Goal: Task Accomplishment & Management: Manage account settings

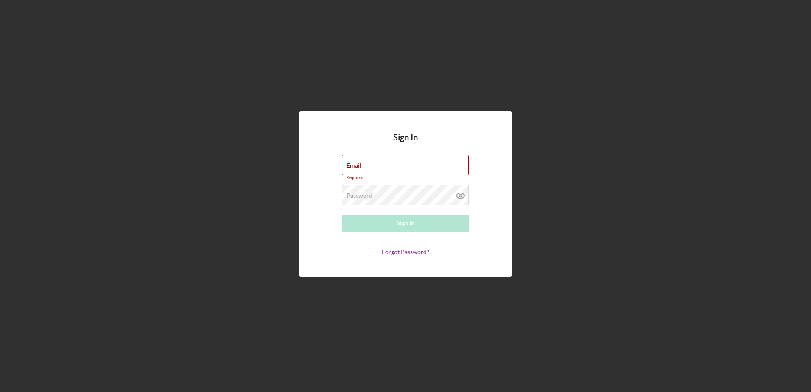
type input "[EMAIL_ADDRESS][DOMAIN_NAME]"
drag, startPoint x: 315, startPoint y: 232, endPoint x: 353, endPoint y: 232, distance: 37.4
click at [315, 232] on div "Sign In Email lneal@cwcarolina.org Required Password Required Sign In Forgot Pa…" at bounding box center [406, 194] width 212 height 166
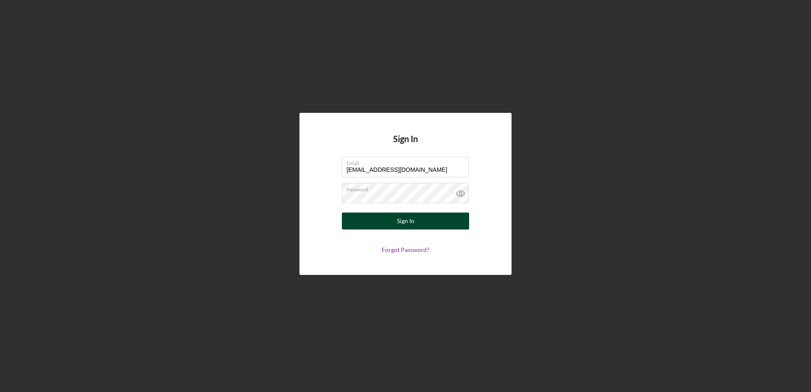
click at [377, 225] on button "Sign In" at bounding box center [405, 221] width 127 height 17
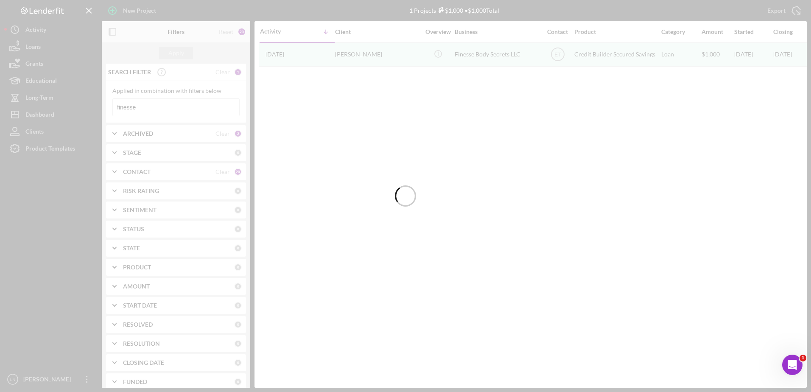
click at [149, 110] on div at bounding box center [405, 196] width 811 height 392
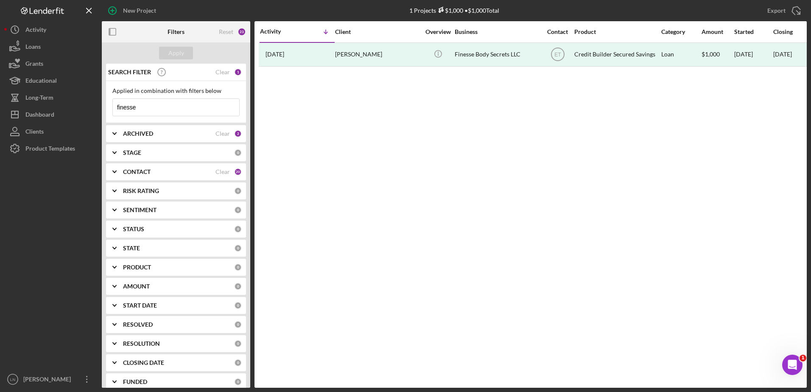
drag, startPoint x: 153, startPoint y: 111, endPoint x: 103, endPoint y: 110, distance: 49.7
click at [104, 111] on div "SEARCH FILTER Clear 1 Applied in combination with filters below finesse Icon/Me…" at bounding box center [176, 226] width 149 height 324
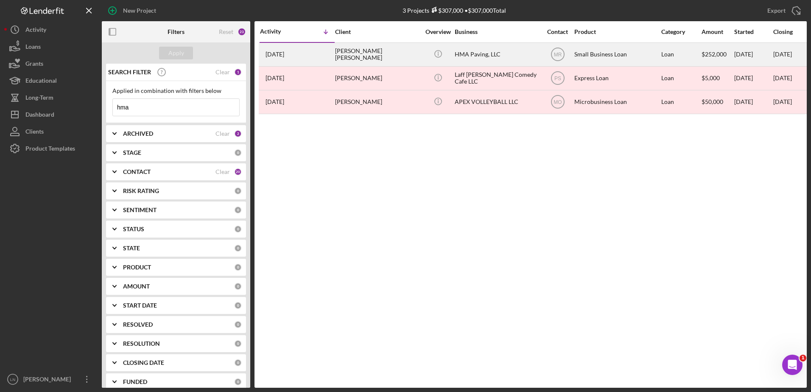
type input "hma"
click at [493, 48] on div "HMA Paving, LLC" at bounding box center [497, 54] width 85 height 22
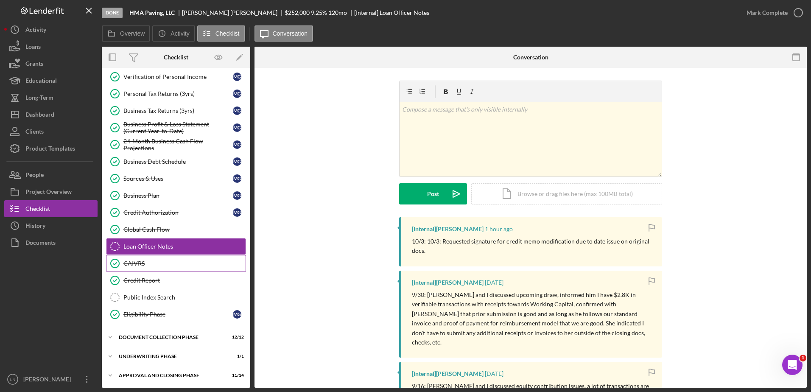
scroll to position [107, 0]
click at [148, 358] on div "Underwriting Phase" at bounding box center [179, 355] width 121 height 5
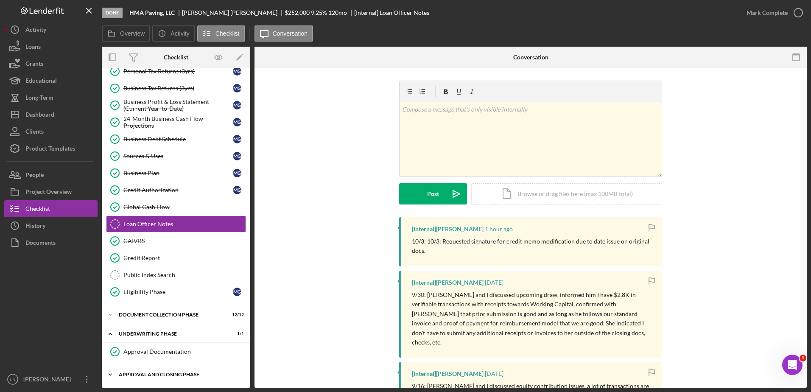
click at [147, 376] on div "Approval and Closing Phase" at bounding box center [179, 374] width 121 height 5
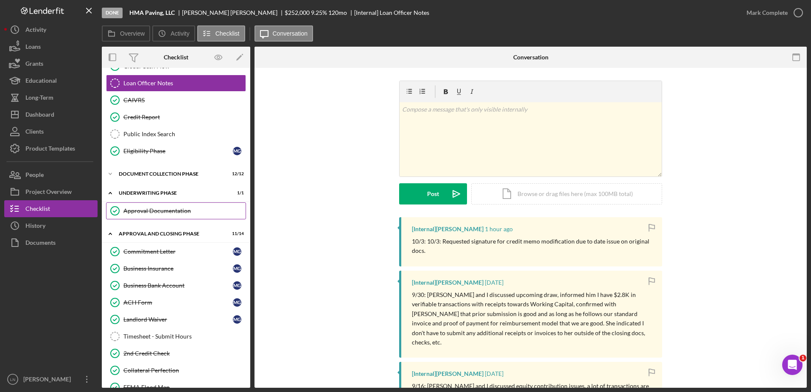
scroll to position [371, 0]
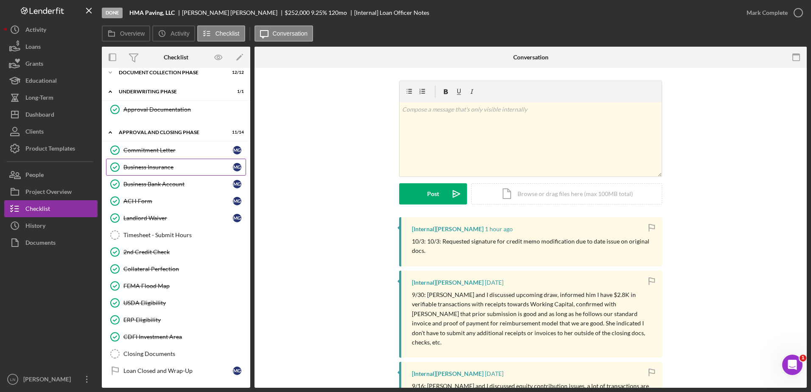
click at [164, 170] on div "Business Insurance" at bounding box center [179, 167] width 110 height 7
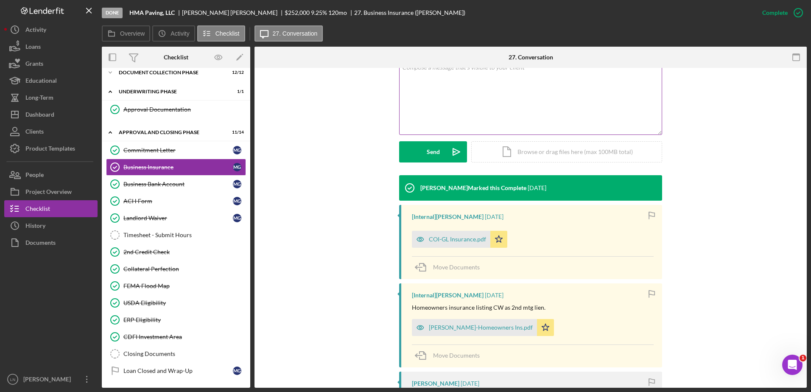
scroll to position [212, 0]
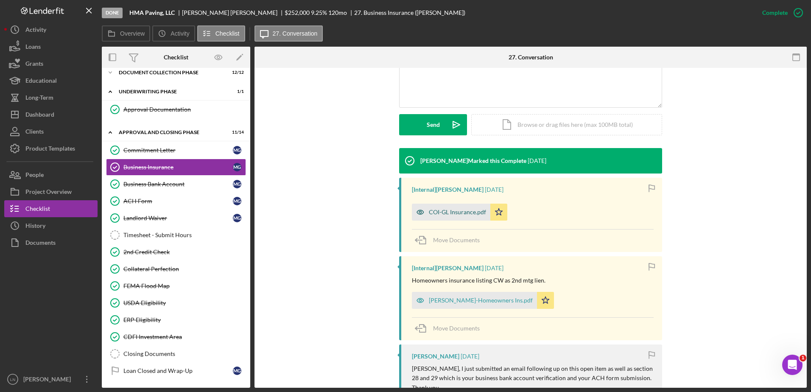
click at [459, 209] on div "COI-GL Insurance.pdf" at bounding box center [457, 212] width 57 height 7
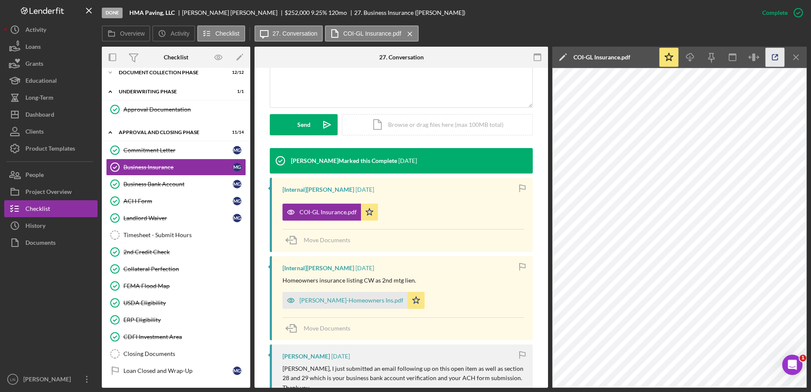
click at [773, 58] on icon "button" at bounding box center [776, 58] width 6 height 6
click at [149, 349] on link "Closing Documents Closing Documents" at bounding box center [176, 353] width 140 height 17
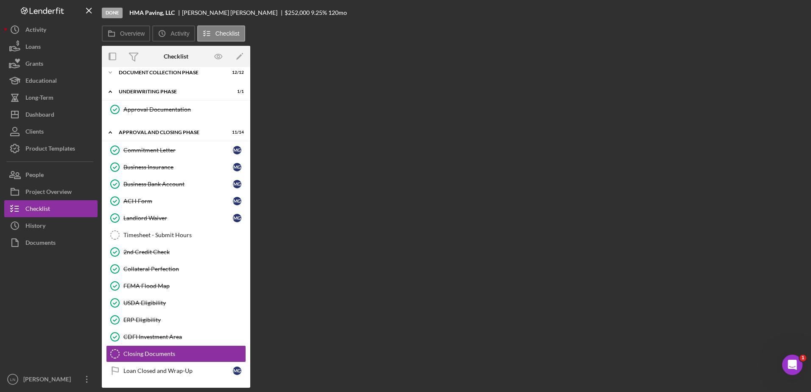
scroll to position [371, 0]
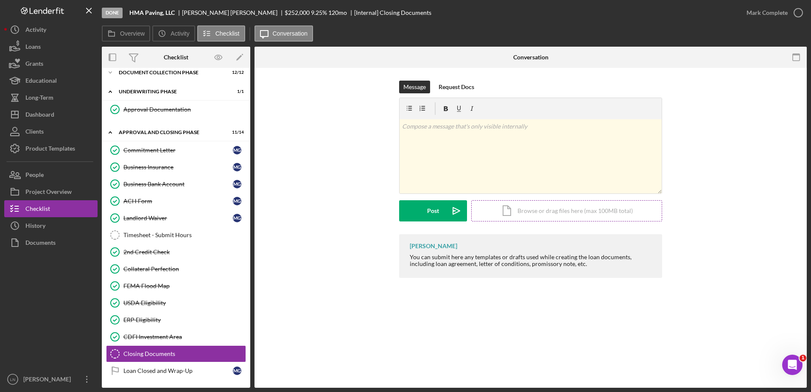
click at [549, 214] on div "Icon/Document Browse or drag files here (max 100MB total) Tap to choose files o…" at bounding box center [567, 210] width 191 height 21
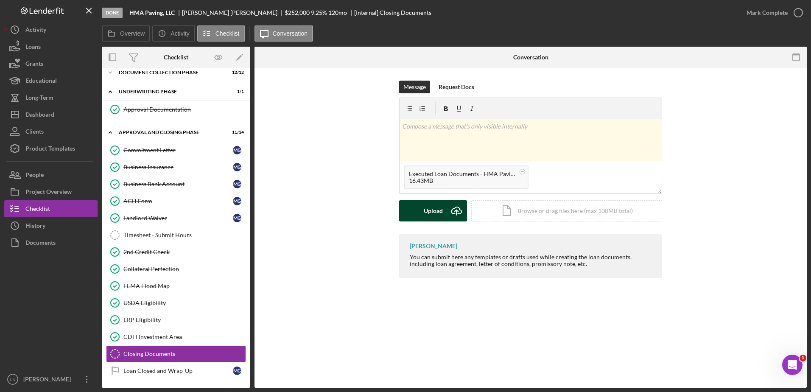
click at [443, 210] on button "Upload Icon/Upload" at bounding box center [433, 210] width 68 height 21
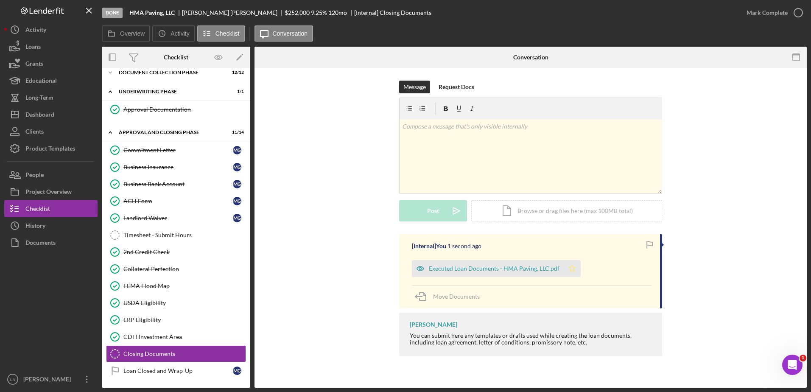
click at [572, 268] on polygon "button" at bounding box center [572, 268] width 7 height 7
click at [796, 12] on icon "button" at bounding box center [798, 12] width 21 height 21
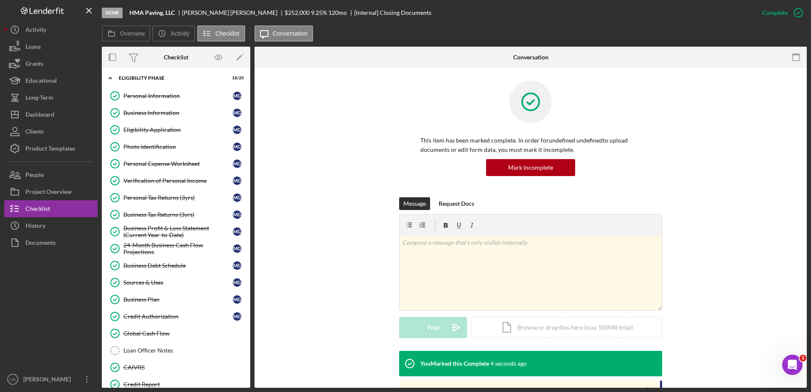
scroll to position [0, 0]
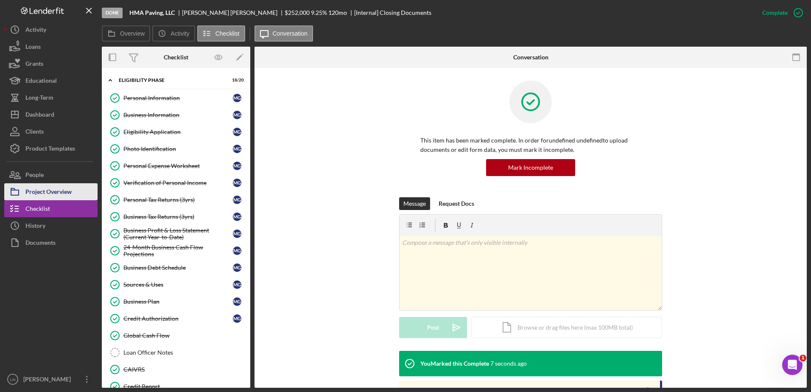
click at [58, 194] on div "Project Overview" at bounding box center [48, 192] width 46 height 19
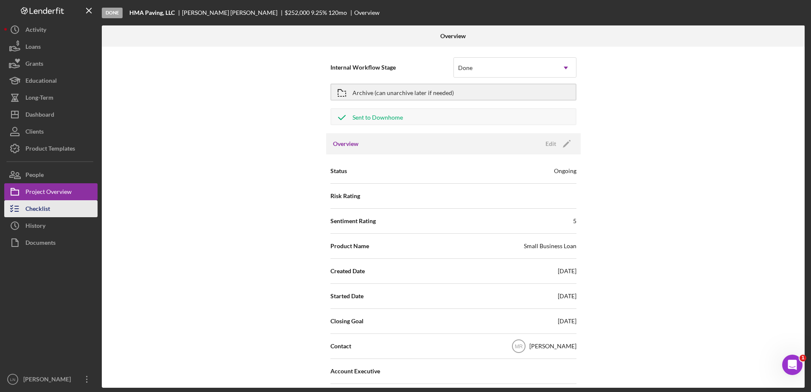
click at [51, 211] on button "Checklist" at bounding box center [50, 208] width 93 height 17
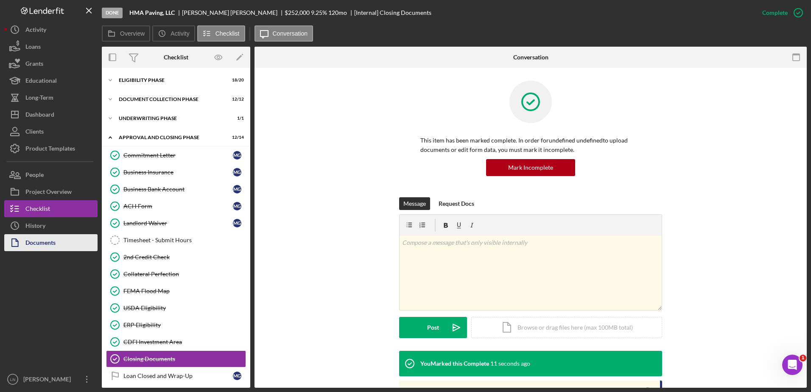
scroll to position [4, 0]
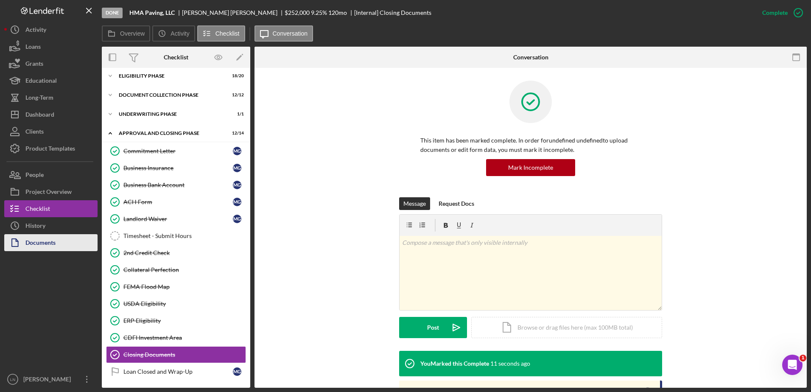
click at [45, 243] on div "Documents" at bounding box center [40, 243] width 30 height 19
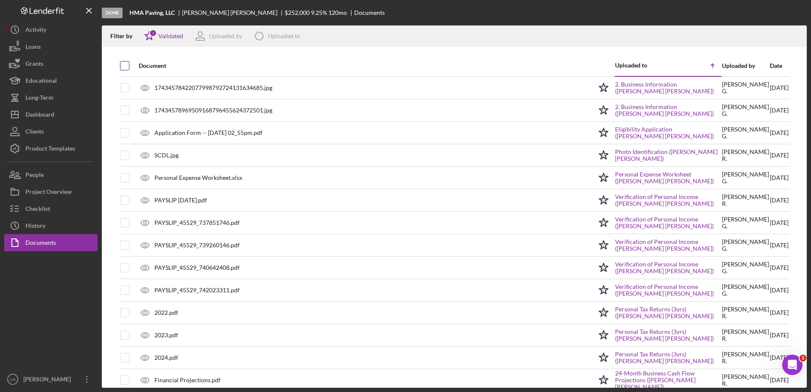
click at [125, 66] on input "checkbox" at bounding box center [125, 66] width 8 height 8
checkbox input "true"
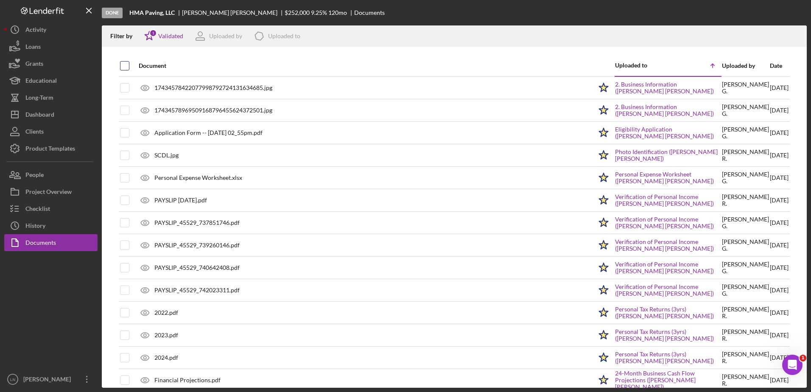
checkbox input "true"
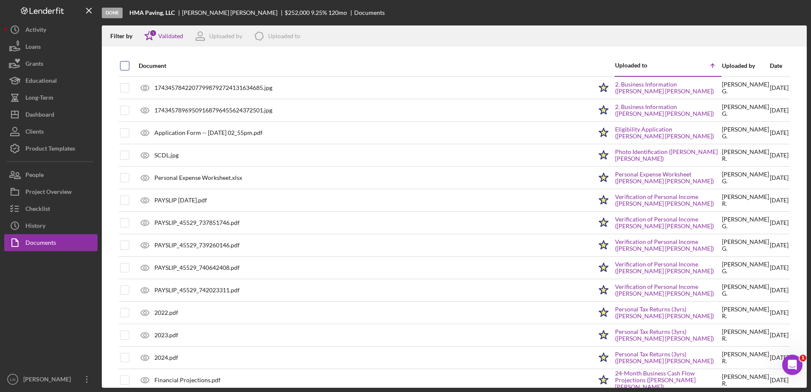
checkbox input "true"
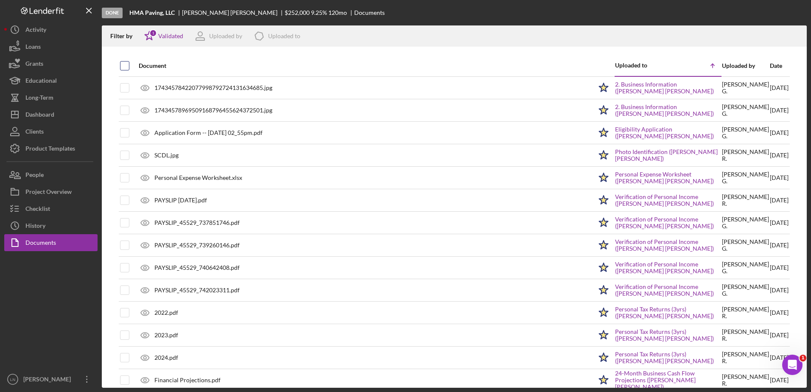
checkbox input "true"
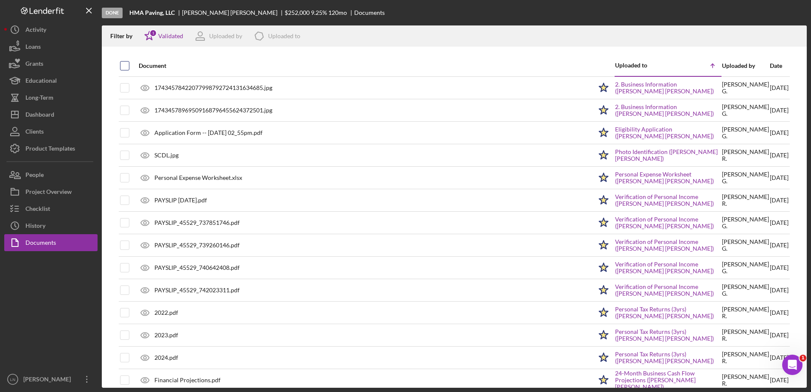
checkbox input "true"
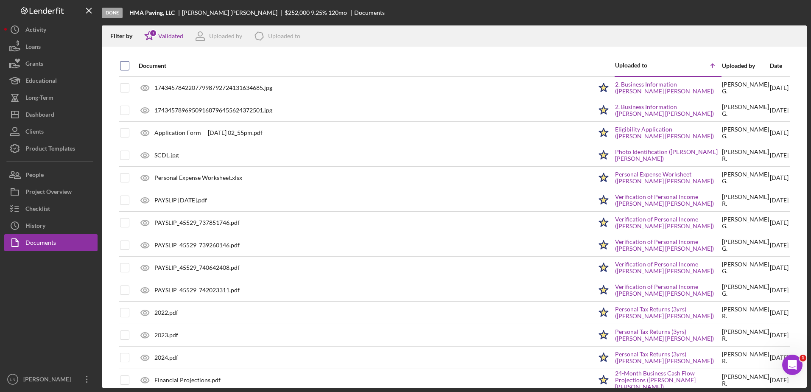
checkbox input "true"
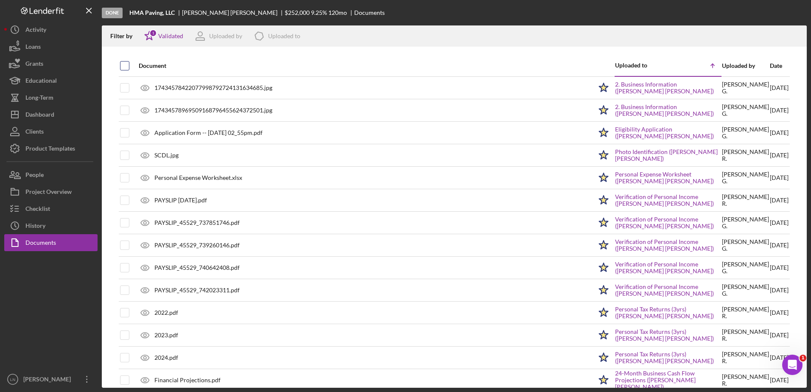
checkbox input "true"
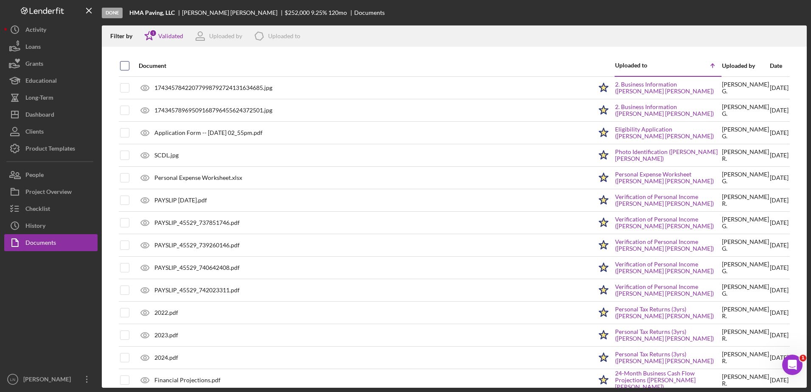
checkbox input "true"
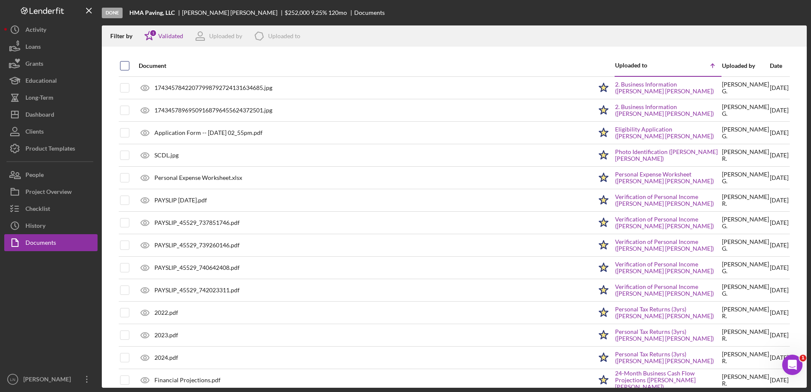
checkbox input "true"
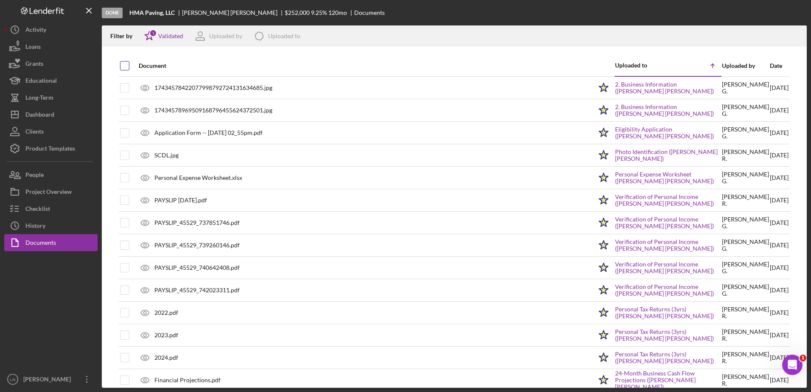
checkbox input "true"
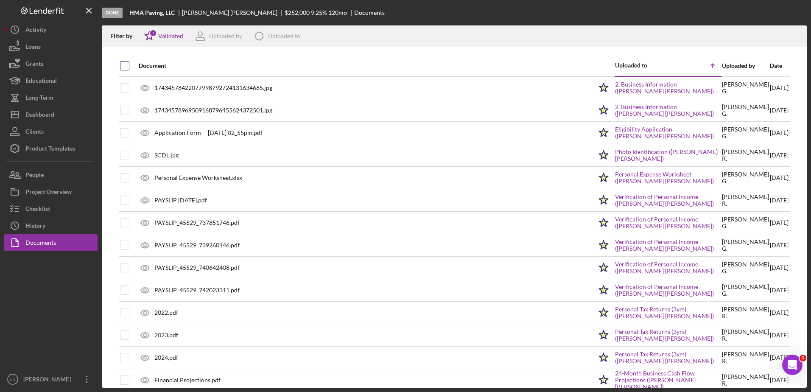
checkbox input "true"
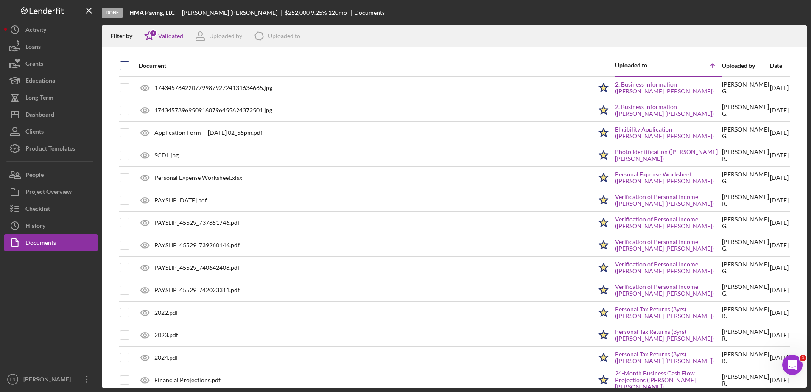
checkbox input "true"
click at [796, 34] on icon "Icon/Download" at bounding box center [796, 36] width 19 height 19
click at [59, 189] on div "Project Overview" at bounding box center [48, 192] width 46 height 19
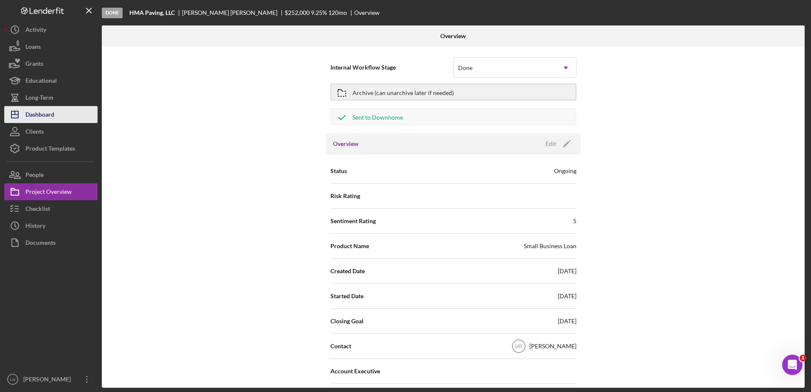
click at [58, 113] on button "Icon/Dashboard Dashboard" at bounding box center [50, 114] width 93 height 17
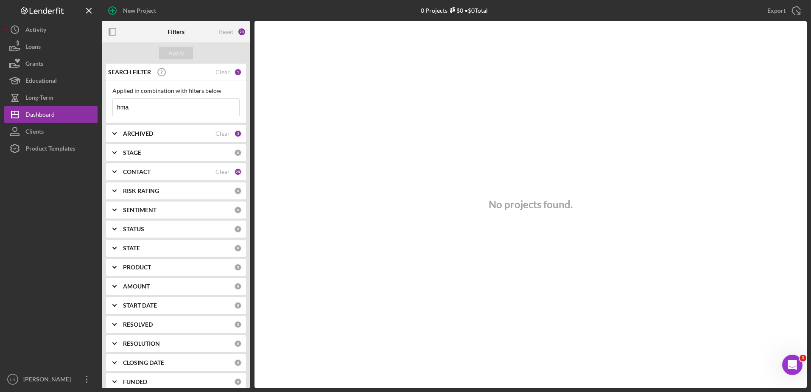
click at [163, 110] on div "New Project 0 Projects $0 • $0 Total hma Export Icon/Export Filters Reset 23 Ap…" at bounding box center [405, 194] width 803 height 388
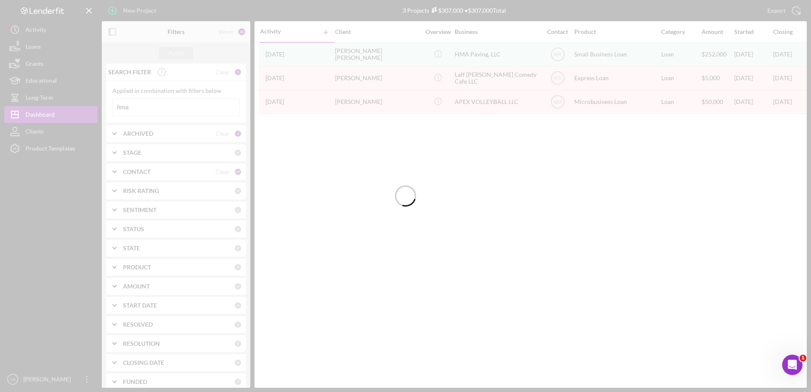
drag, startPoint x: 144, startPoint y: 107, endPoint x: 138, endPoint y: 107, distance: 6.4
click at [138, 107] on div at bounding box center [405, 196] width 811 height 392
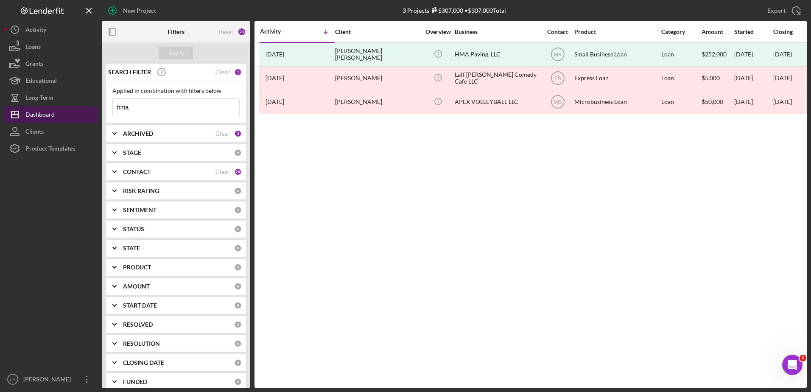
drag, startPoint x: 138, startPoint y: 107, endPoint x: 94, endPoint y: 119, distance: 45.3
click at [94, 119] on div "New Project 3 Projects $307,000 • $307,000 Total hma Export Icon/Export Filters…" at bounding box center [405, 194] width 803 height 388
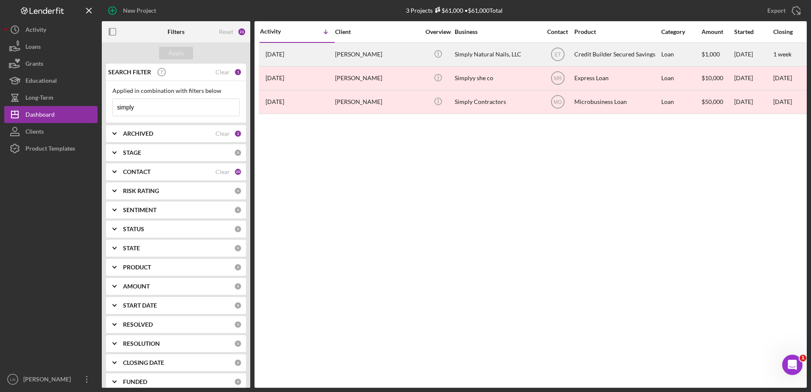
type input "simply"
click at [465, 50] on div "Simply Natural Nails, LLC" at bounding box center [497, 54] width 85 height 22
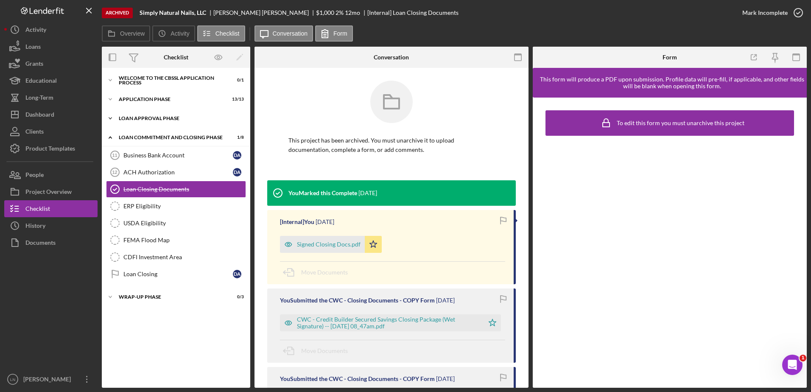
click at [144, 120] on div "Loan Approval Phase" at bounding box center [179, 118] width 121 height 5
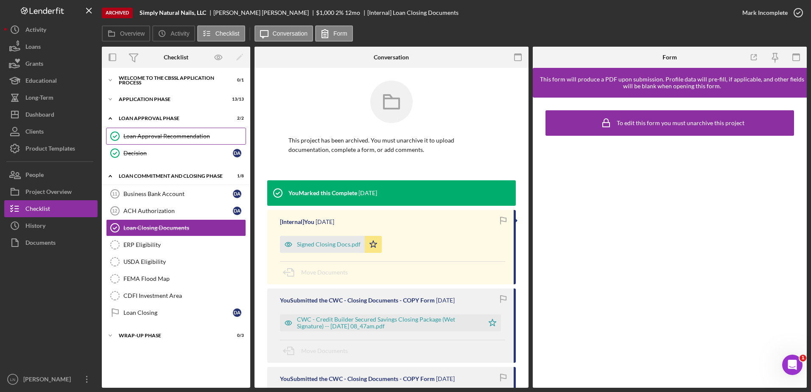
click at [166, 141] on link "Loan Approval Recommendation Loan Approval Recommendation" at bounding box center [176, 136] width 140 height 17
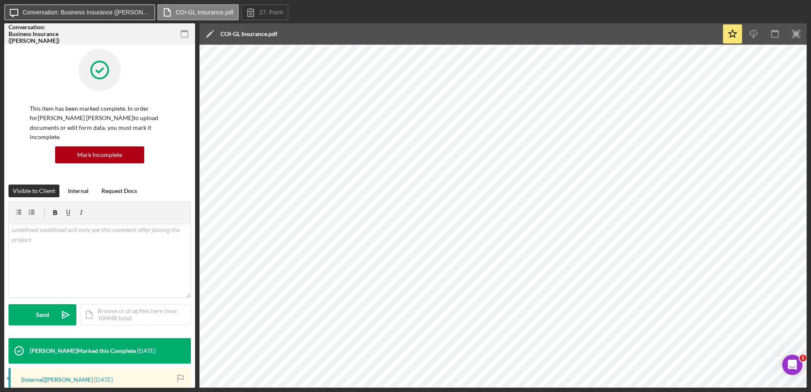
click at [86, 14] on label "Conversation: Business Insurance ([PERSON_NAME])" at bounding box center [85, 12] width 127 height 7
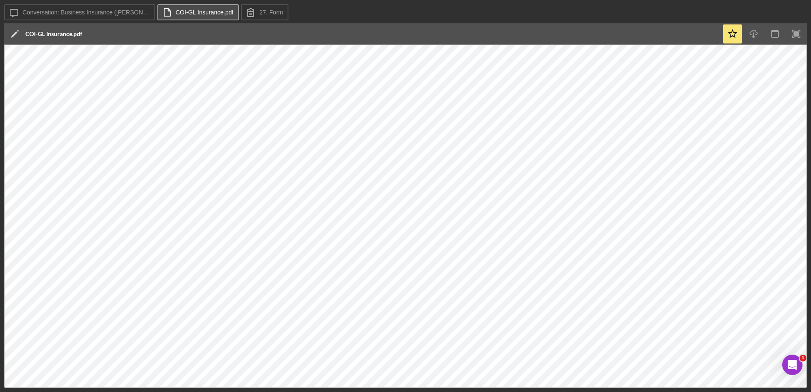
click at [173, 6] on button "COI-GL Insurance.pdf" at bounding box center [197, 12] width 81 height 16
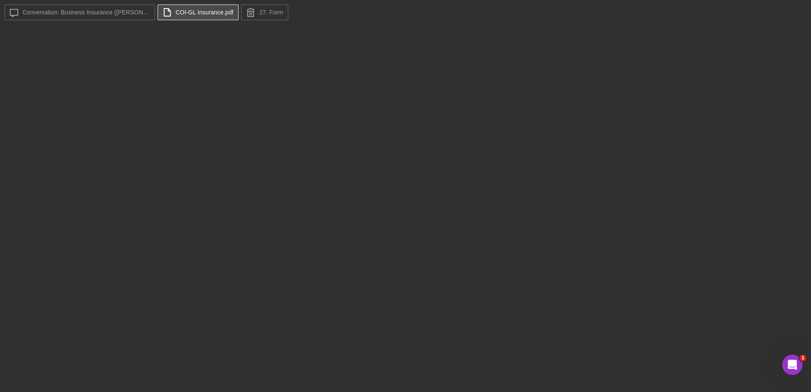
click at [205, 12] on label "COI-GL Insurance.pdf" at bounding box center [205, 12] width 58 height 7
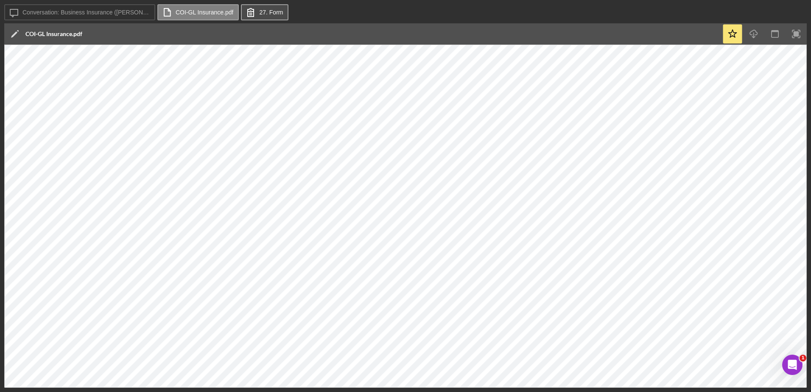
click at [256, 8] on button "27. Form" at bounding box center [265, 12] width 48 height 16
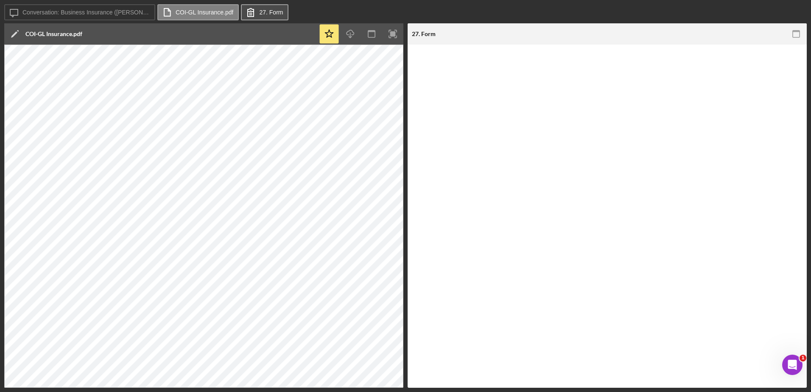
click at [258, 8] on button "27. Form" at bounding box center [265, 12] width 48 height 16
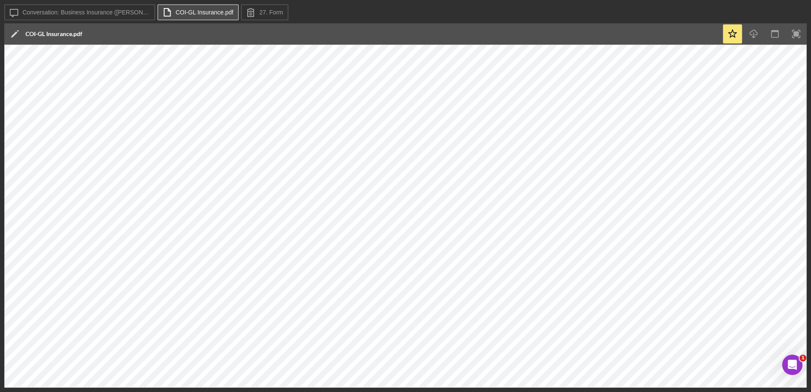
click at [207, 11] on label "COI-GL Insurance.pdf" at bounding box center [205, 12] width 58 height 7
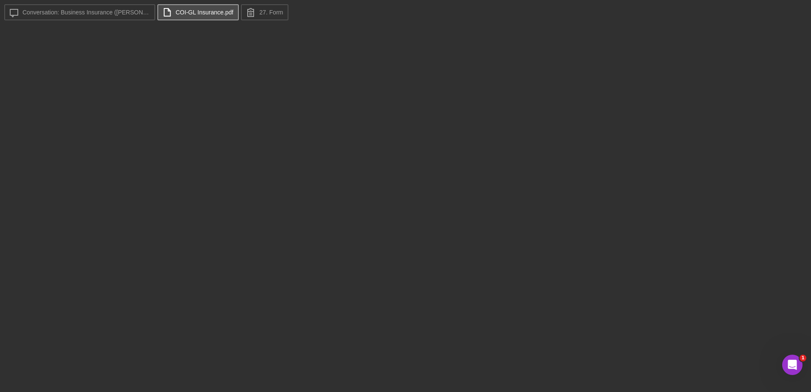
click at [194, 8] on button "COI-GL Insurance.pdf" at bounding box center [197, 12] width 81 height 16
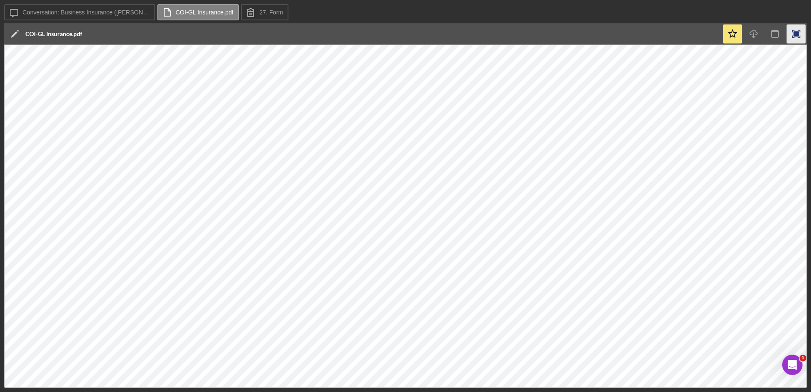
click at [798, 37] on rect "button" at bounding box center [797, 34] width 6 height 6
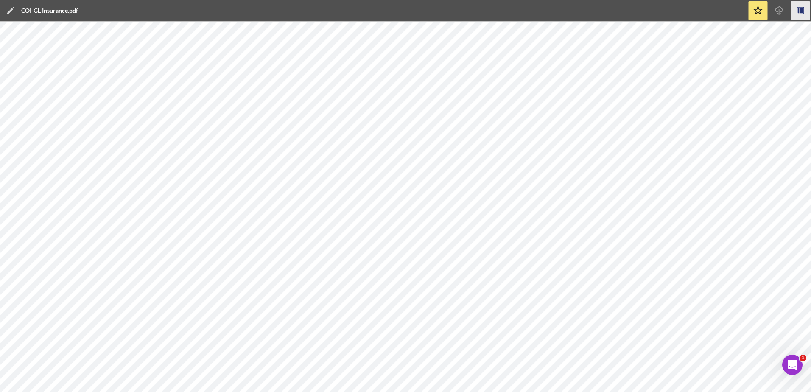
click at [801, 12] on icon "button" at bounding box center [801, 11] width 3 height 6
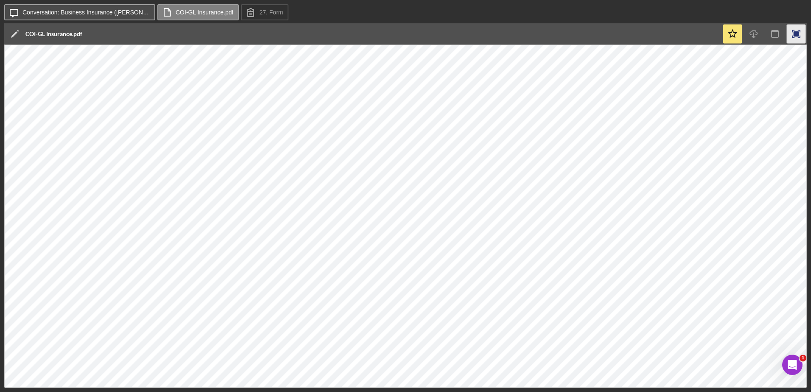
click at [14, 11] on icon "Icon/Message" at bounding box center [13, 12] width 21 height 21
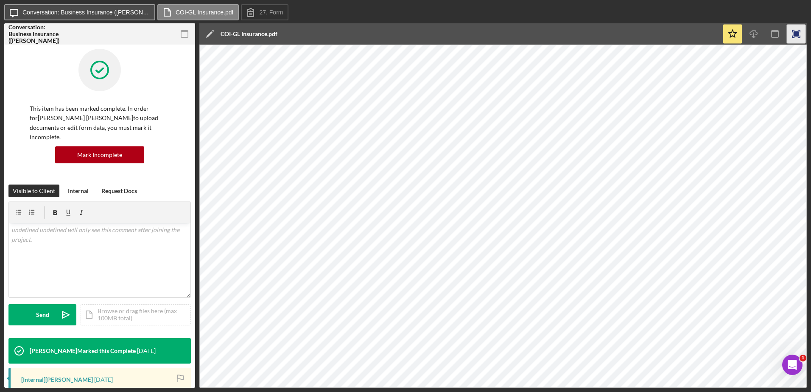
click at [14, 11] on icon "Icon/Message" at bounding box center [13, 12] width 21 height 21
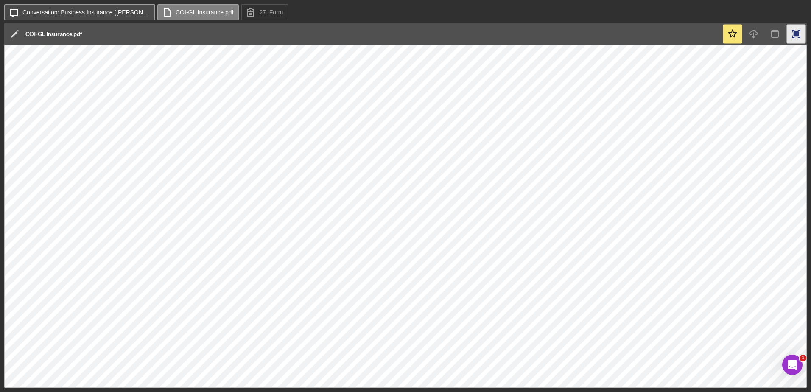
click at [14, 11] on icon "Icon/Message" at bounding box center [13, 12] width 21 height 21
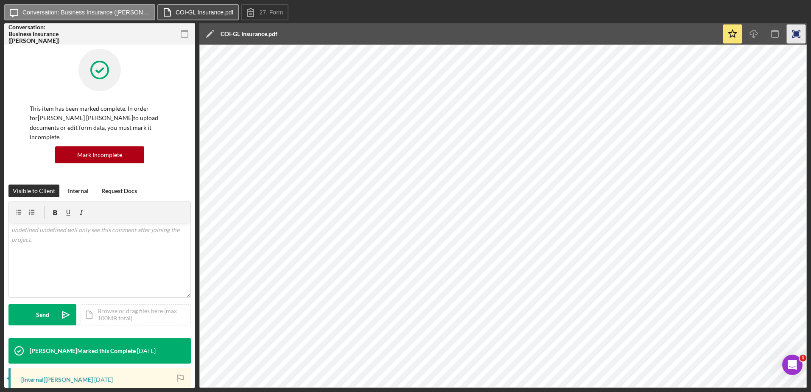
click at [183, 8] on button "COI-GL Insurance.pdf" at bounding box center [197, 12] width 81 height 16
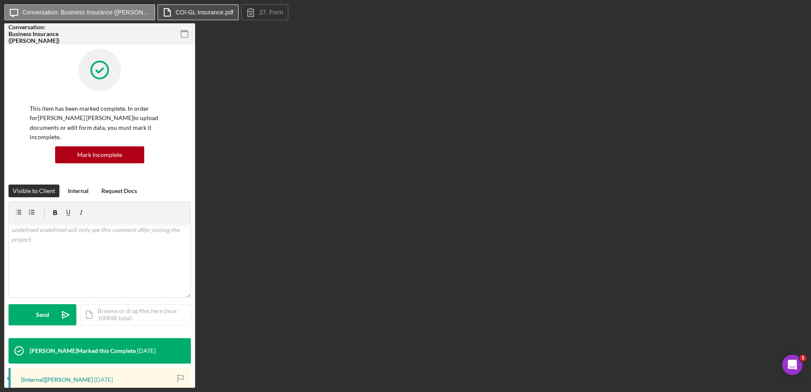
click at [182, 8] on button "COI-GL Insurance.pdf" at bounding box center [197, 12] width 81 height 16
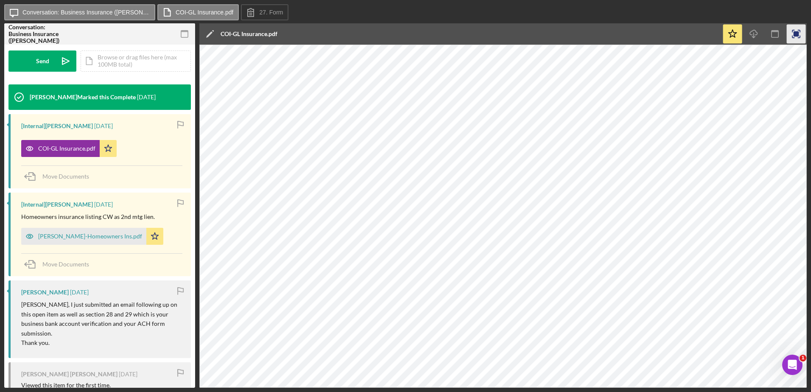
scroll to position [255, 0]
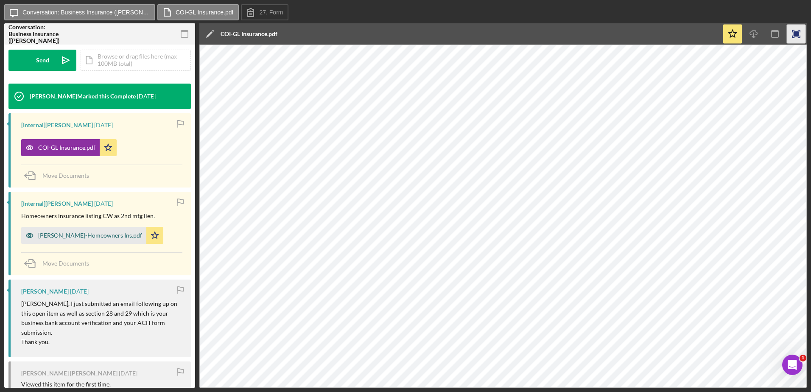
click at [81, 232] on div "[PERSON_NAME]-Homeowners Ins.pdf" at bounding box center [90, 235] width 104 height 7
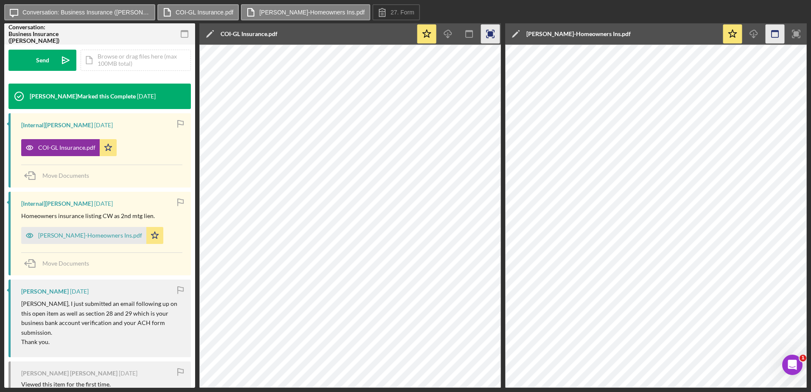
click at [774, 32] on icon "button" at bounding box center [775, 34] width 19 height 19
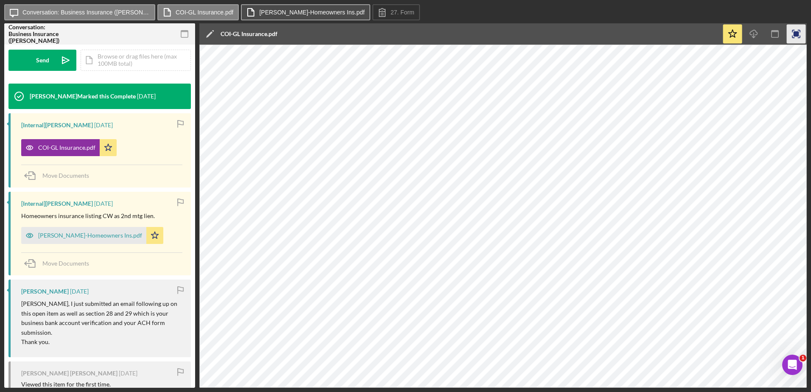
click at [285, 9] on label "[PERSON_NAME]-Homeowners Ins.pdf" at bounding box center [311, 12] width 105 height 7
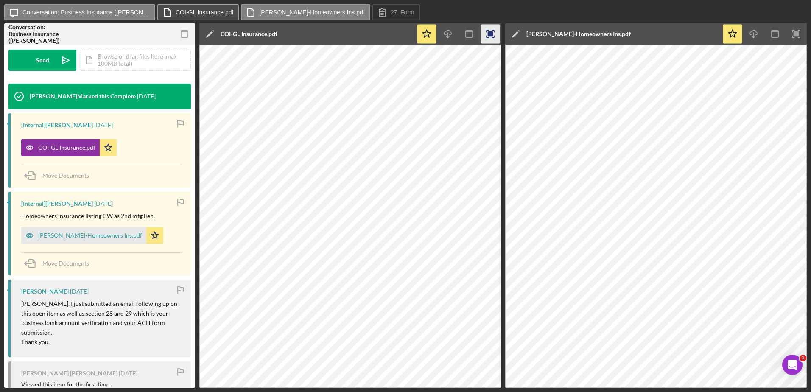
click at [188, 14] on label "COI-GL Insurance.pdf" at bounding box center [205, 12] width 58 height 7
